Goal: Transaction & Acquisition: Book appointment/travel/reservation

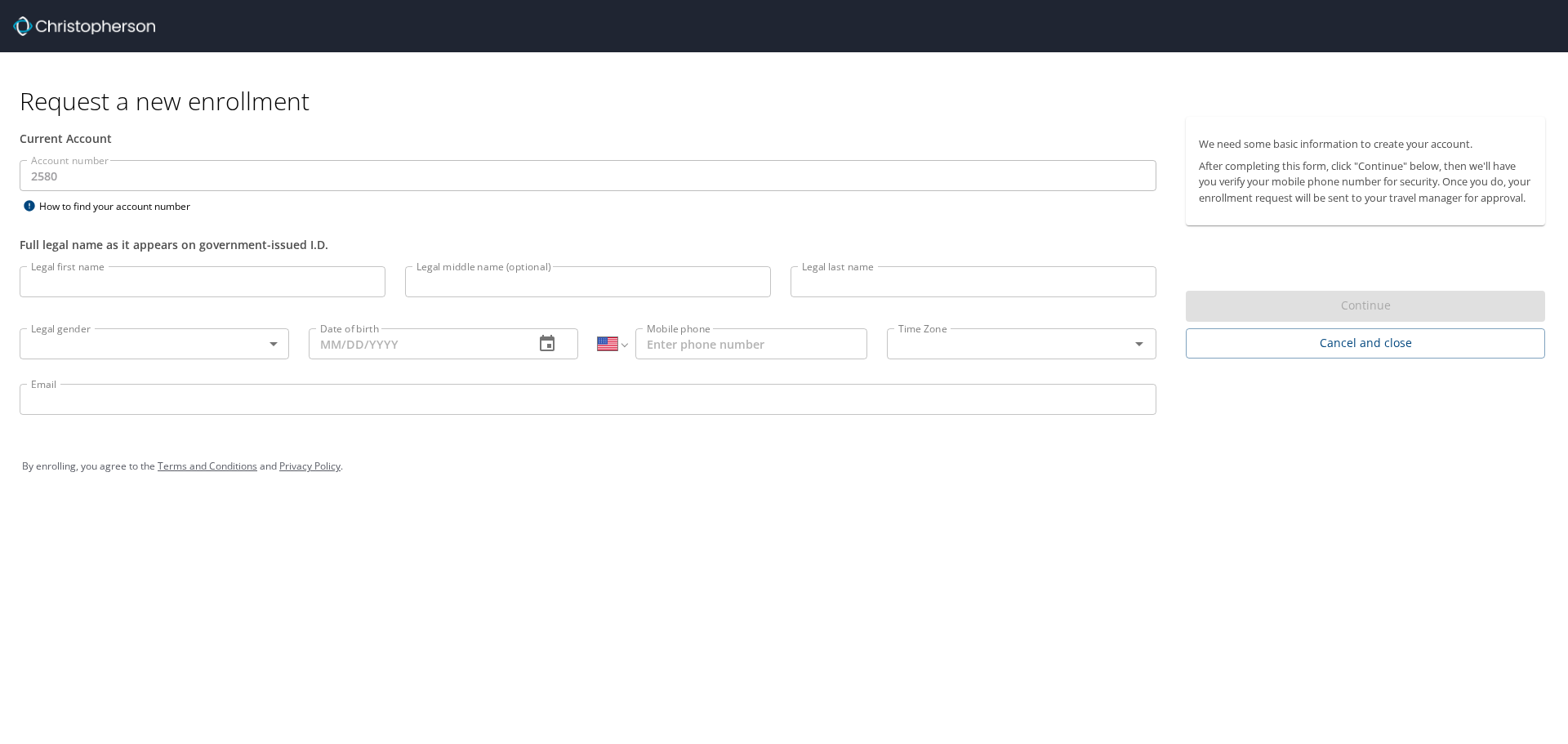
select select "US"
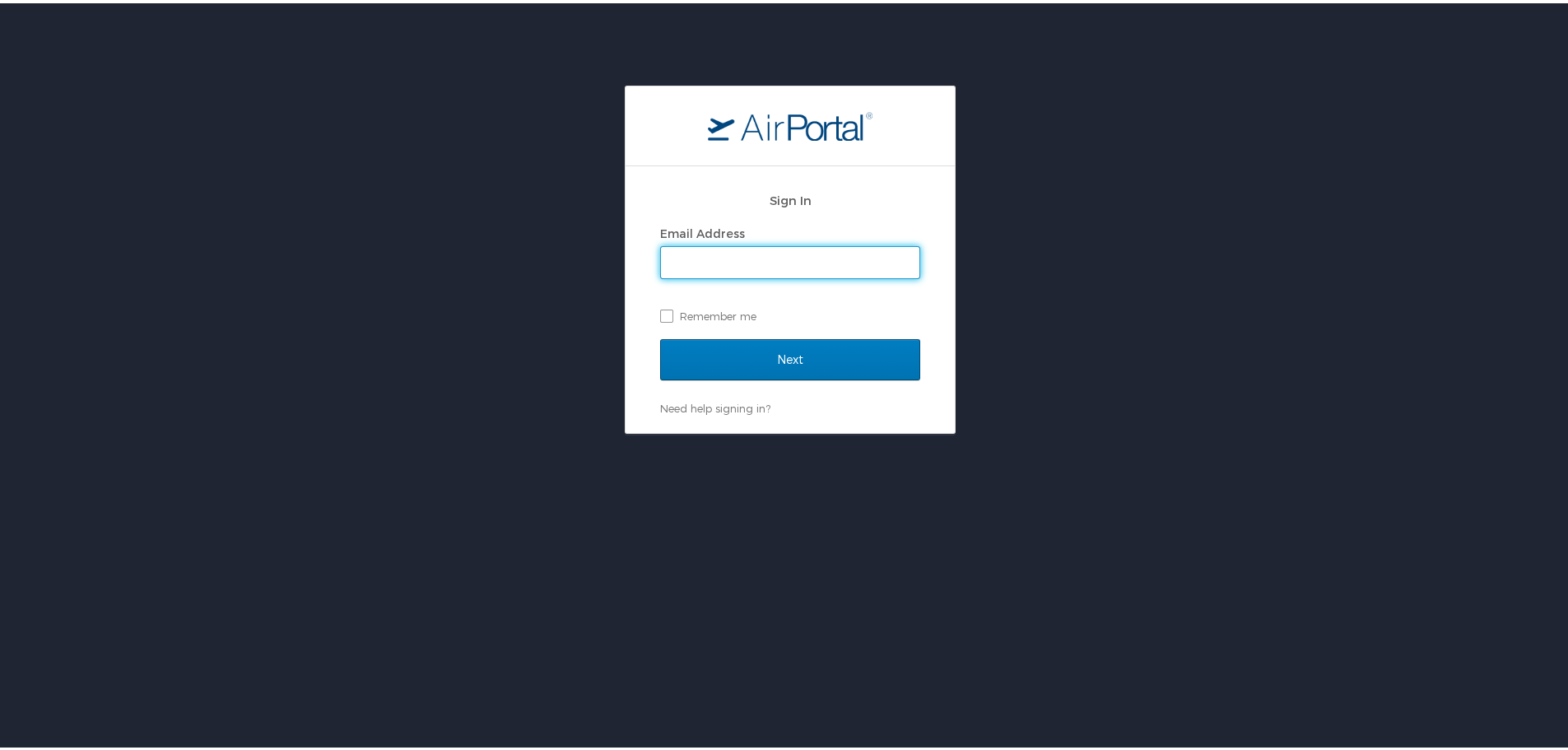
click at [729, 273] on input "Email Address" at bounding box center [789, 259] width 258 height 31
type input "francisco.escapite@usfarathane.com"
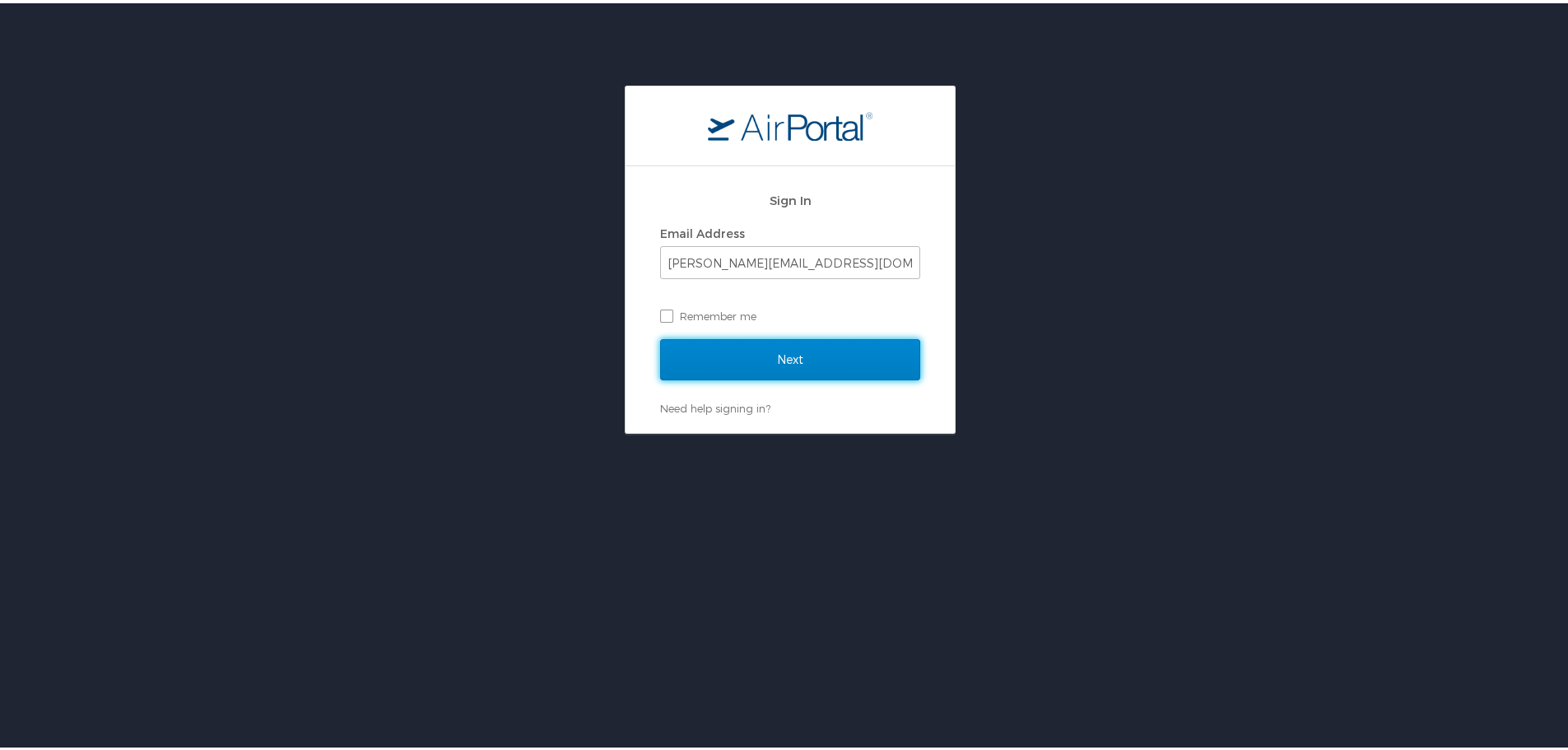
click at [770, 365] on input "Next" at bounding box center [789, 357] width 260 height 42
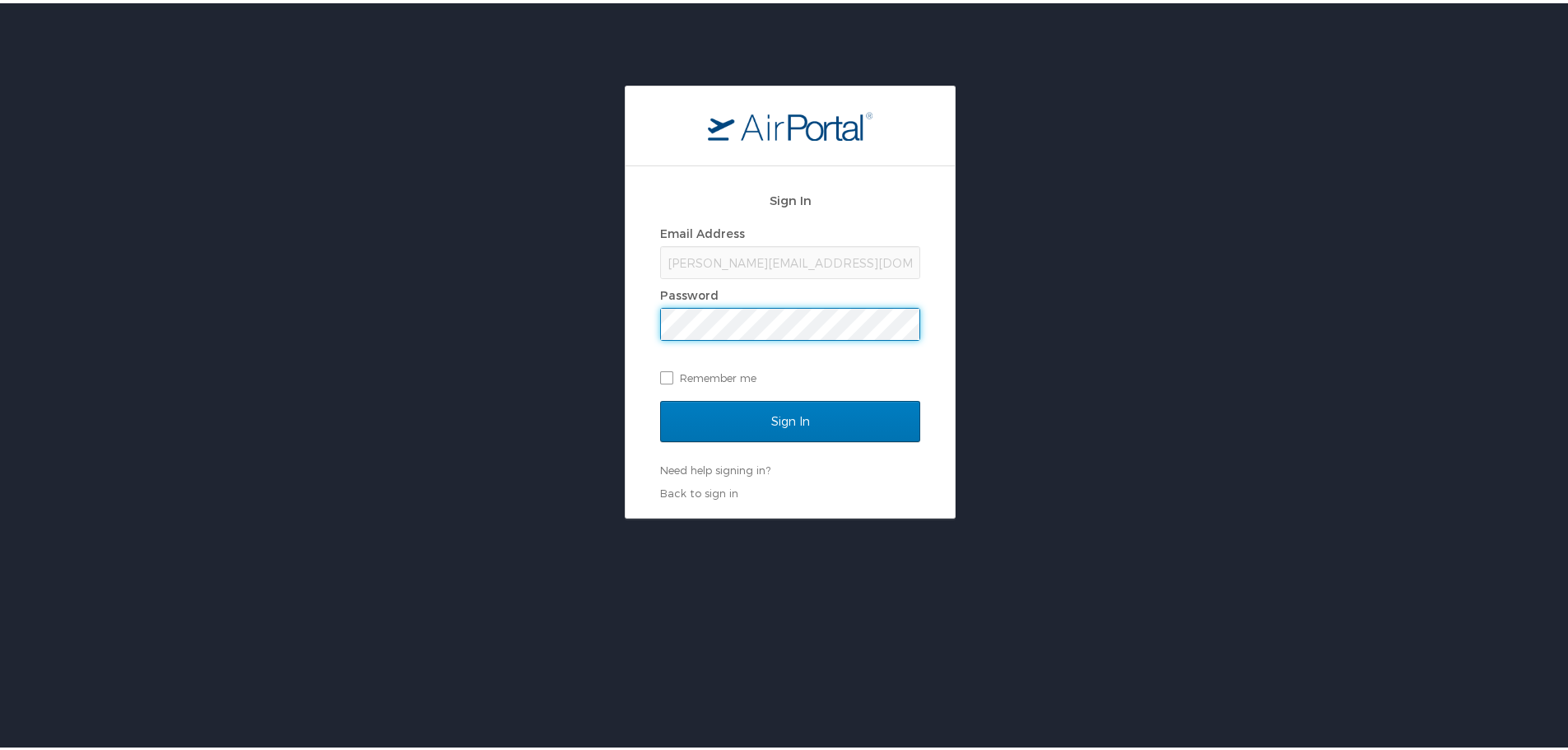
click at [660, 398] on input "Sign In" at bounding box center [789, 419] width 260 height 42
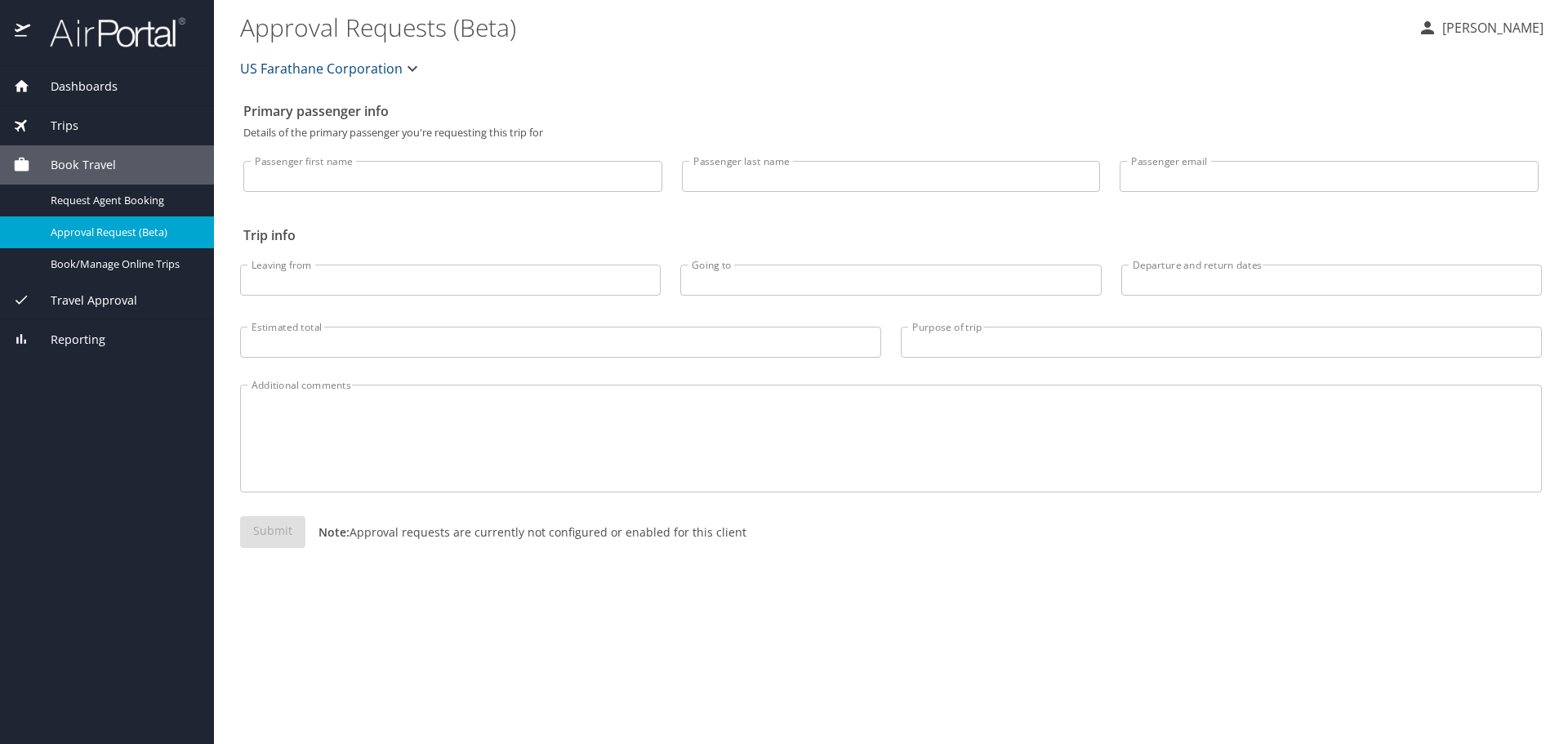
click at [75, 87] on span "Dashboards" at bounding box center [73, 86] width 87 height 18
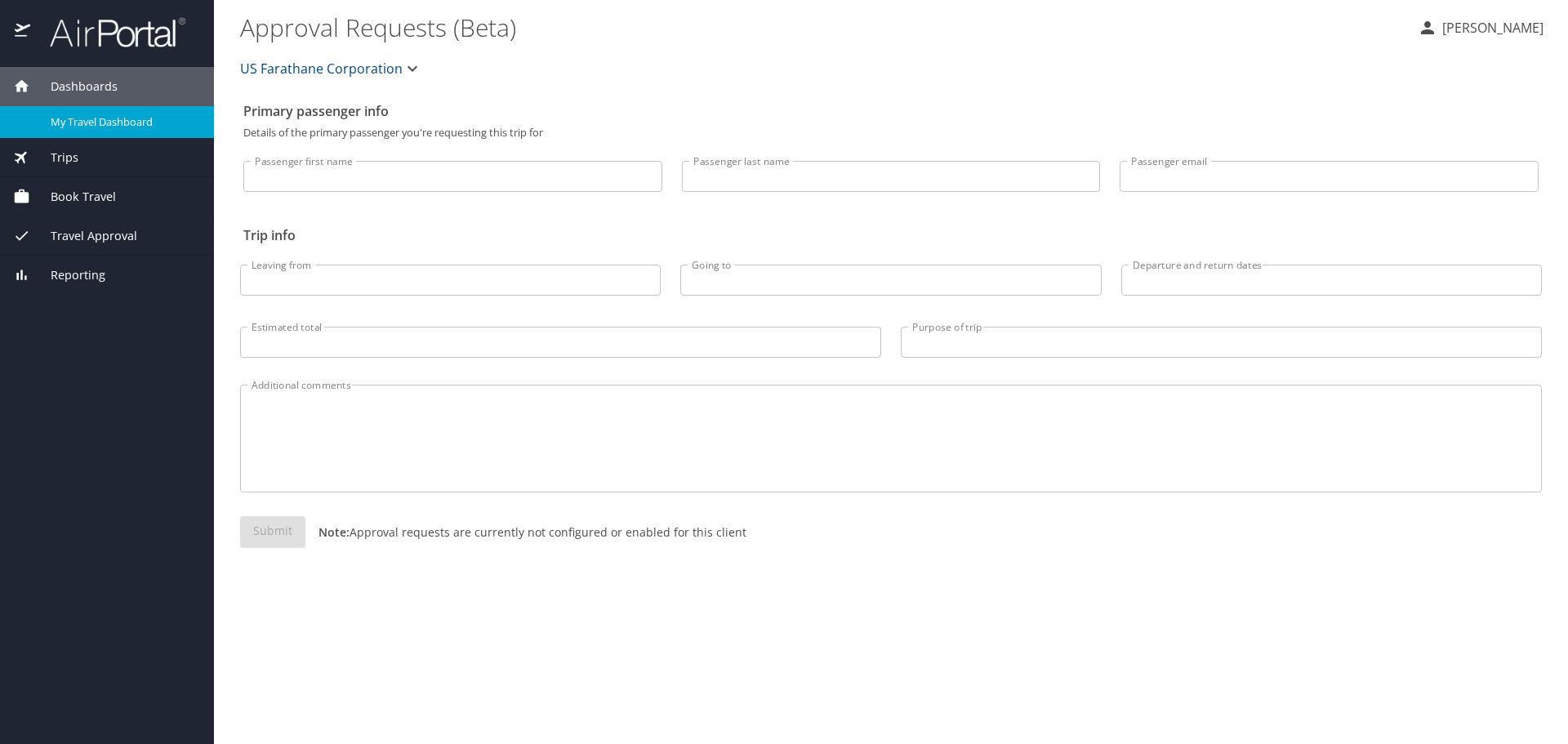
click at [89, 129] on span "My Travel Dashboard" at bounding box center [122, 122] width 143 height 16
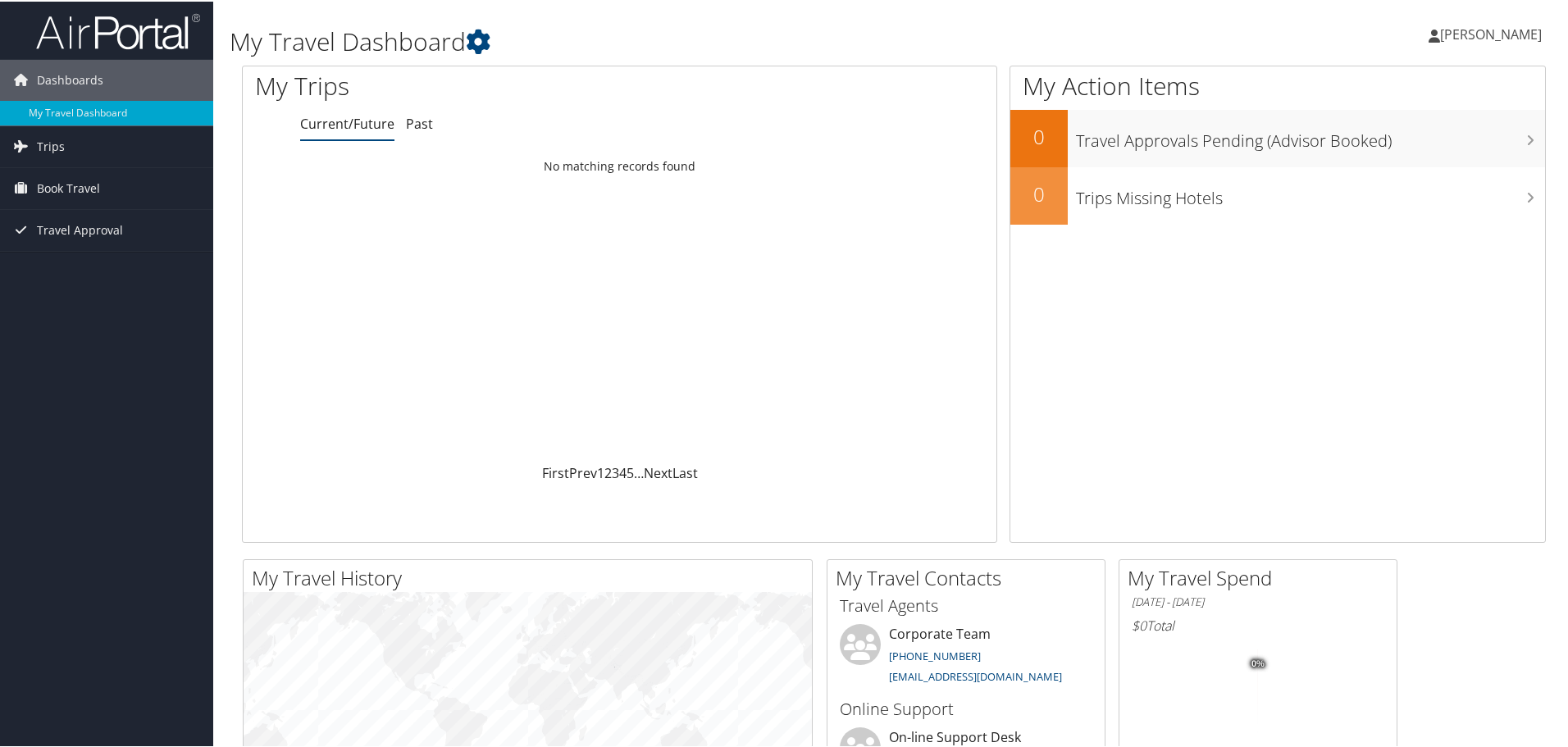
click at [1440, 28] on span "[PERSON_NAME]" at bounding box center [1491, 32] width 102 height 18
click at [71, 156] on link "Trips" at bounding box center [106, 145] width 213 height 41
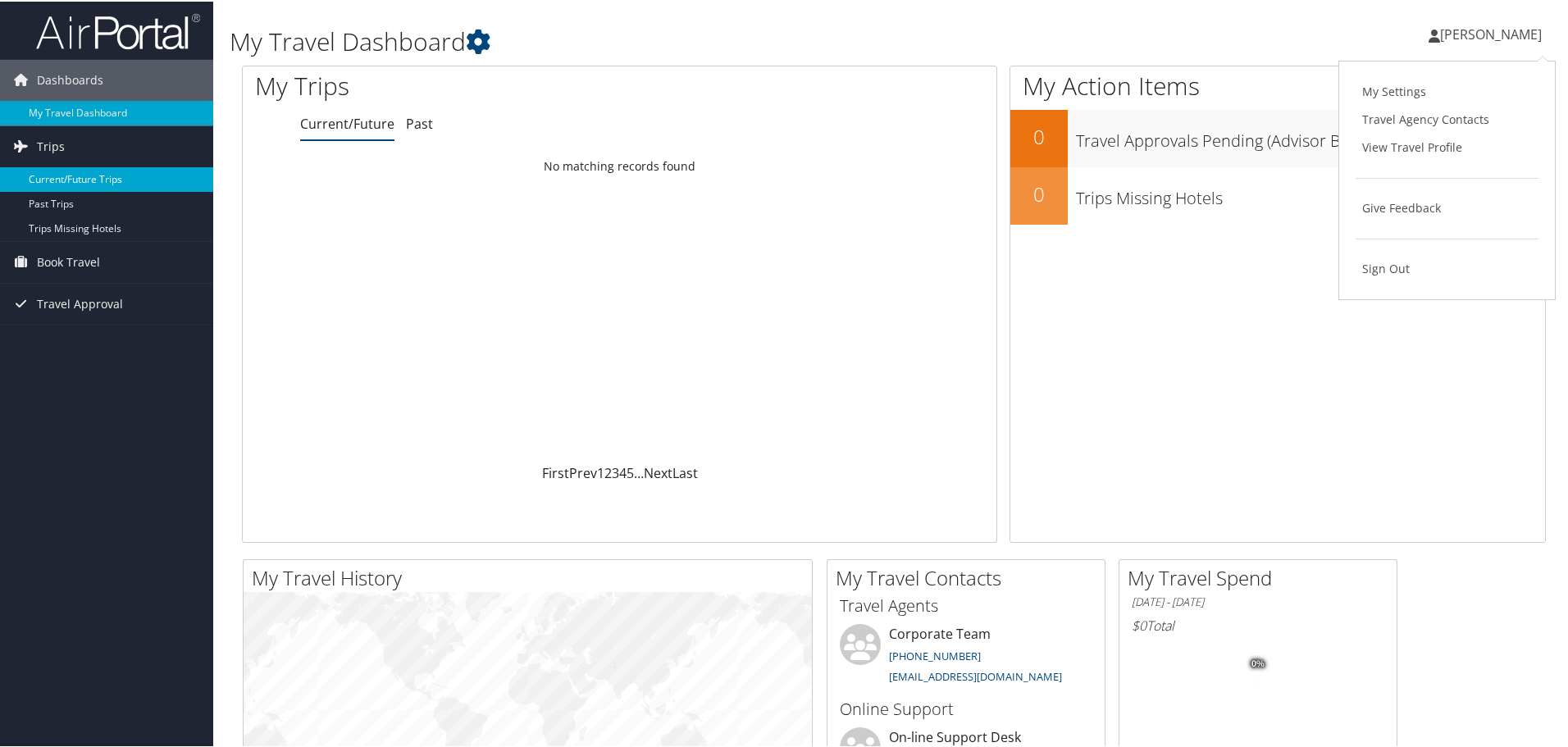
click at [72, 178] on link "Current/Future Trips" at bounding box center [106, 178] width 213 height 24
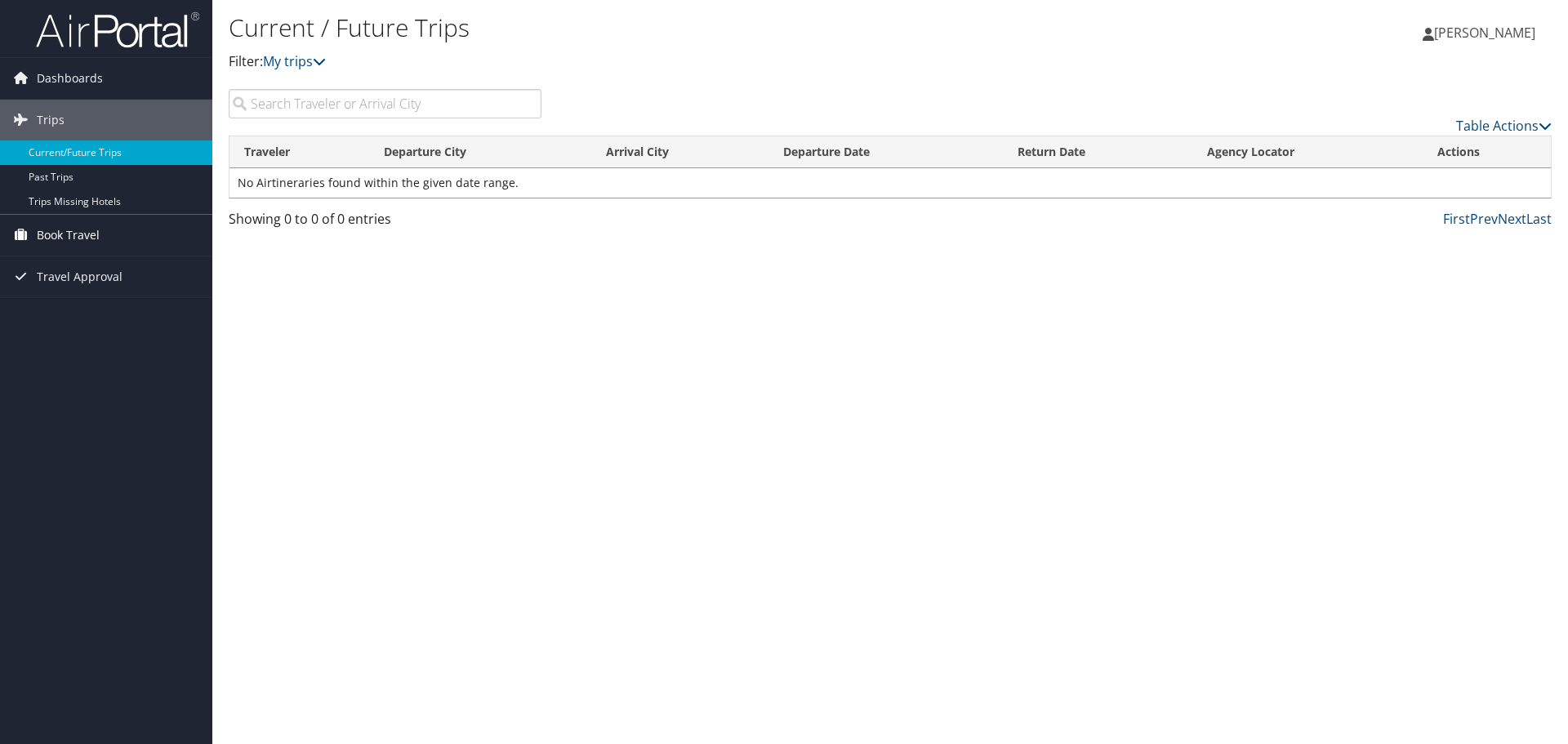
click at [83, 237] on span "Book Travel" at bounding box center [68, 235] width 63 height 41
click at [95, 322] on link "Book/Manage Online Trips" at bounding box center [106, 317] width 212 height 24
click at [499, 276] on div "Current / Future Trips Filter: My trips Francisco Escapite Francisco Escapite M…" at bounding box center [890, 372] width 1356 height 744
